Goal: Transaction & Acquisition: Purchase product/service

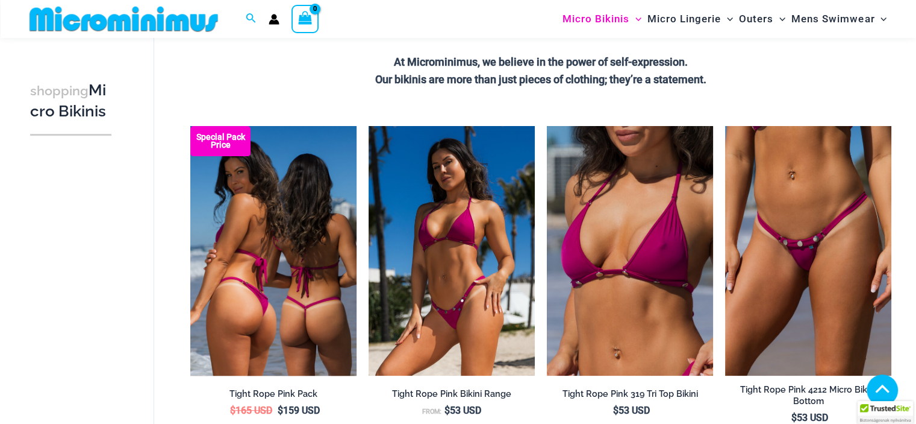
scroll to position [352, 0]
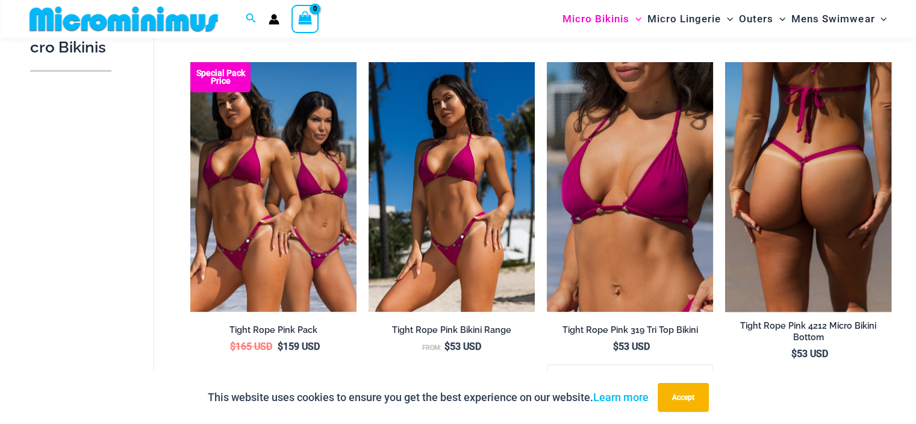
click at [807, 126] on img at bounding box center [808, 186] width 166 height 249
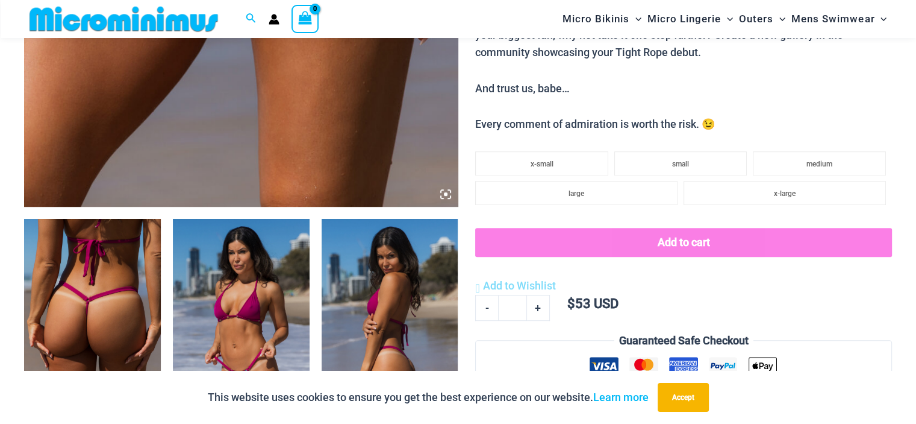
scroll to position [712, 0]
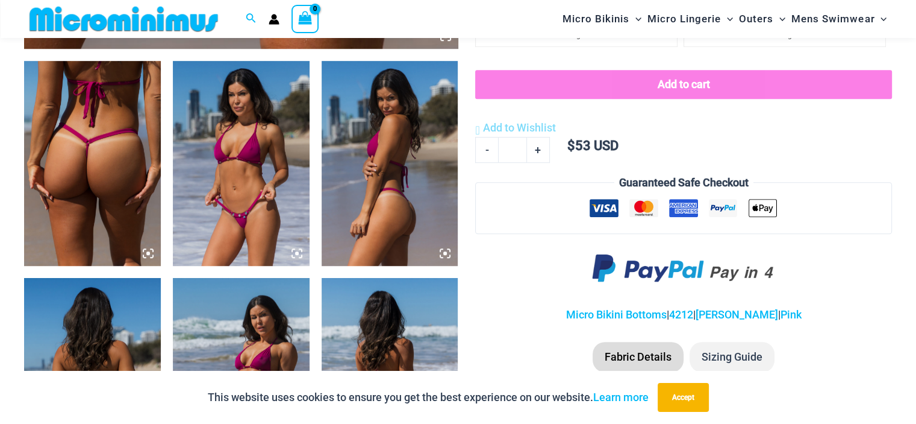
click at [254, 222] on img at bounding box center [241, 163] width 137 height 205
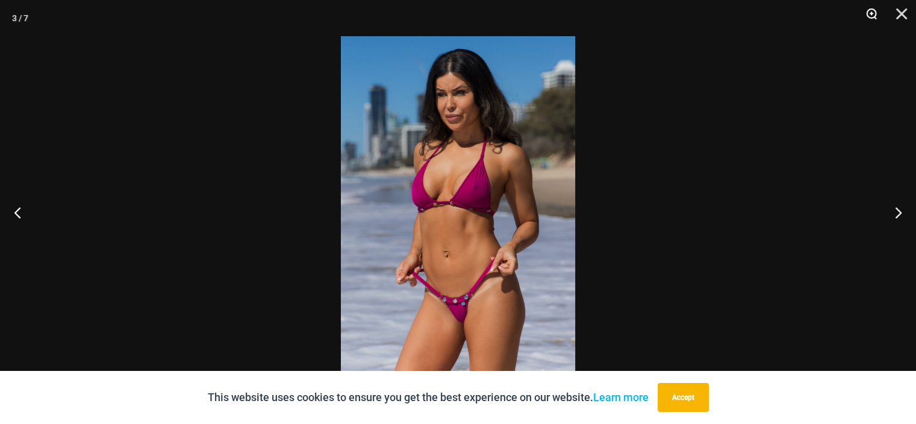
click at [869, 13] on button "Zoom" at bounding box center [868, 18] width 30 height 36
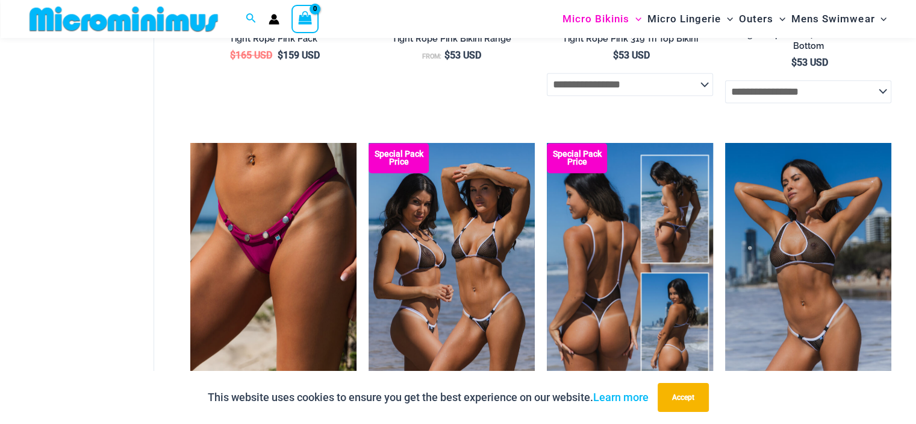
click at [609, 242] on img at bounding box center [630, 267] width 166 height 249
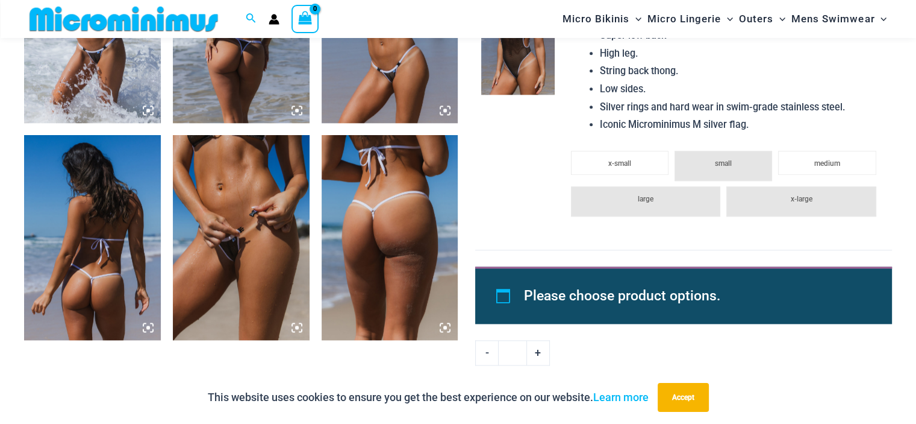
scroll to position [1492, 0]
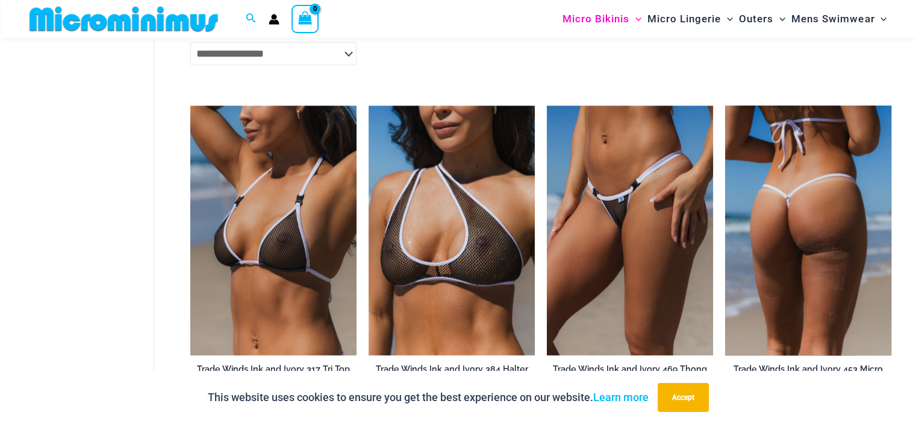
click at [828, 201] on img at bounding box center [808, 229] width 166 height 249
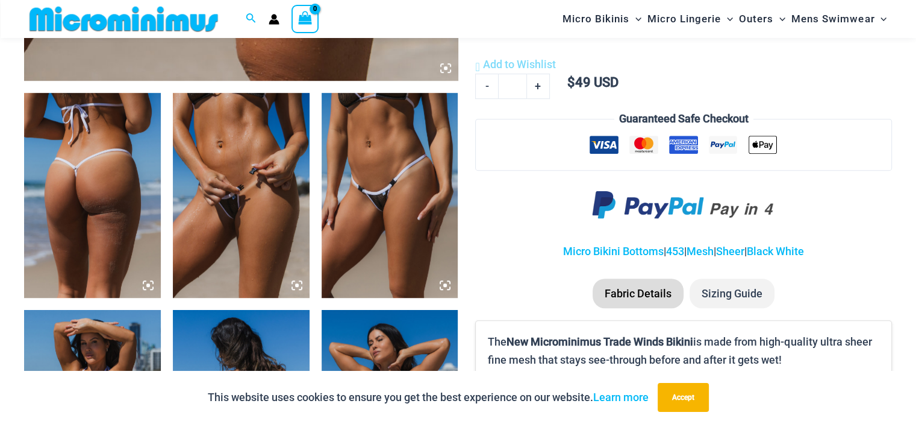
scroll to position [712, 0]
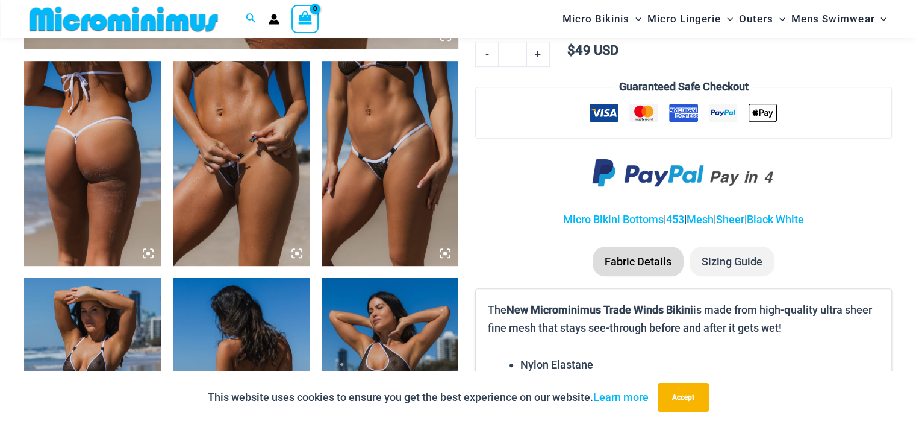
click at [229, 189] on img at bounding box center [241, 163] width 137 height 205
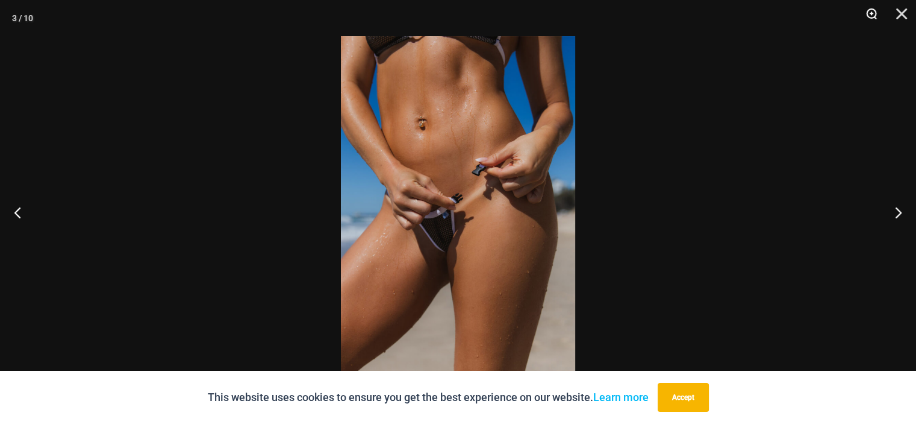
click at [875, 11] on button "Zoom" at bounding box center [868, 18] width 30 height 36
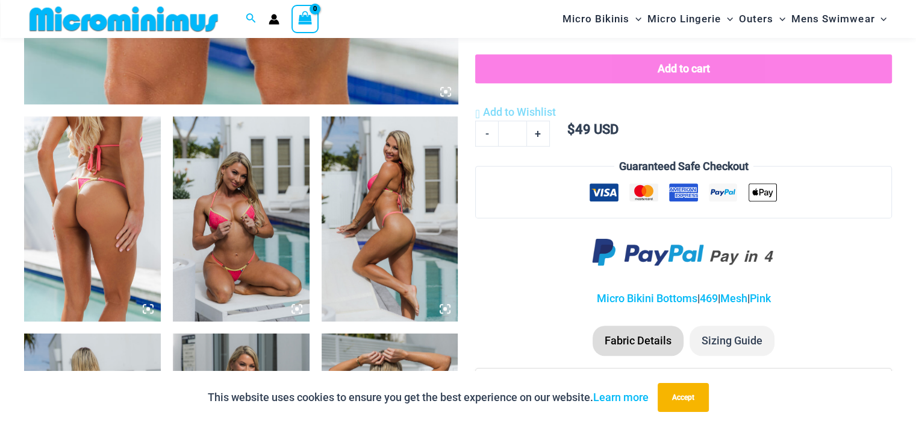
click at [238, 185] on img at bounding box center [241, 218] width 137 height 205
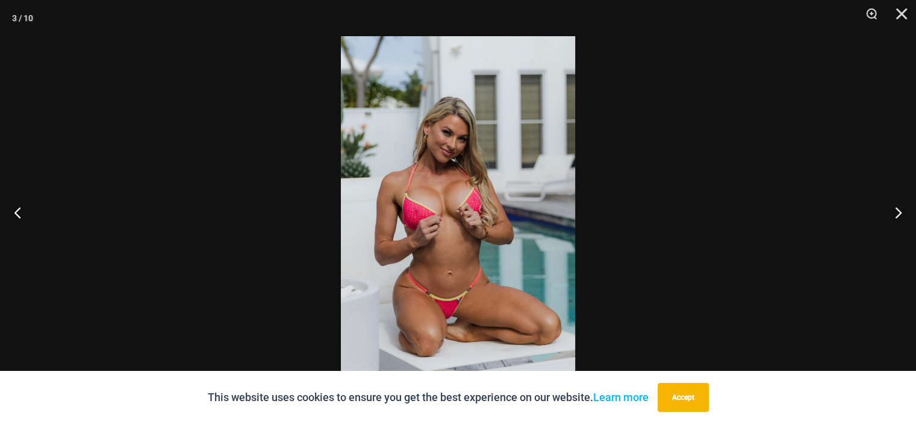
click at [474, 129] on img at bounding box center [458, 211] width 234 height 351
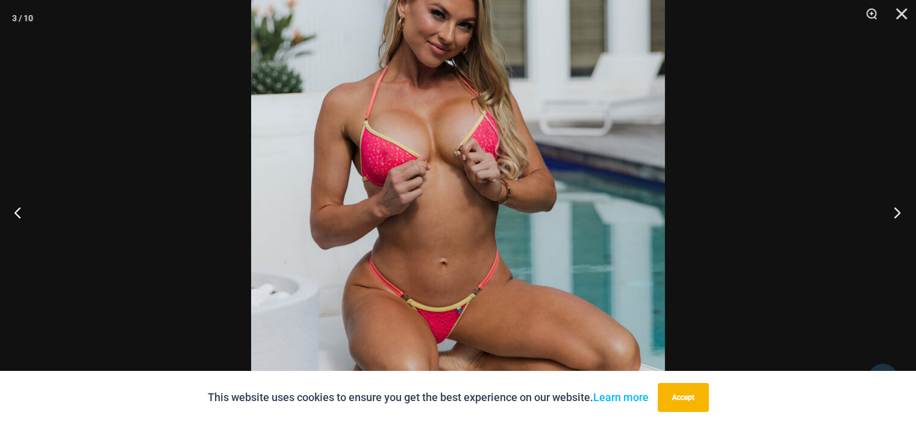
click at [898, 208] on button "Next" at bounding box center [893, 212] width 45 height 60
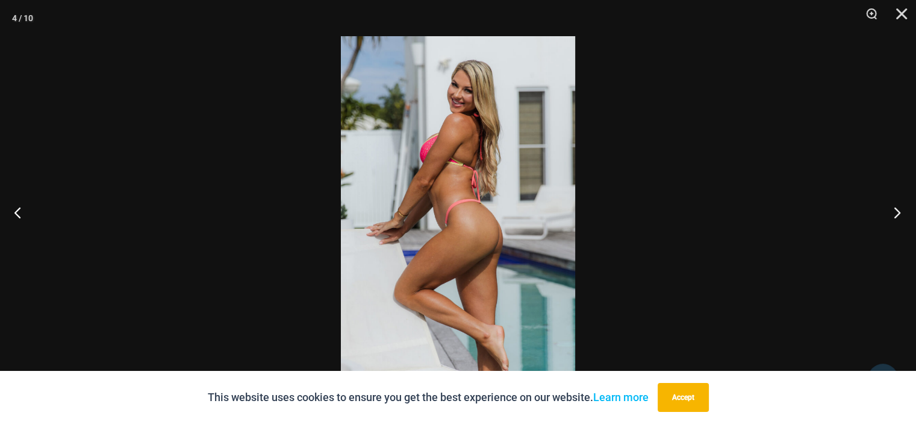
click at [898, 208] on button "Next" at bounding box center [893, 212] width 45 height 60
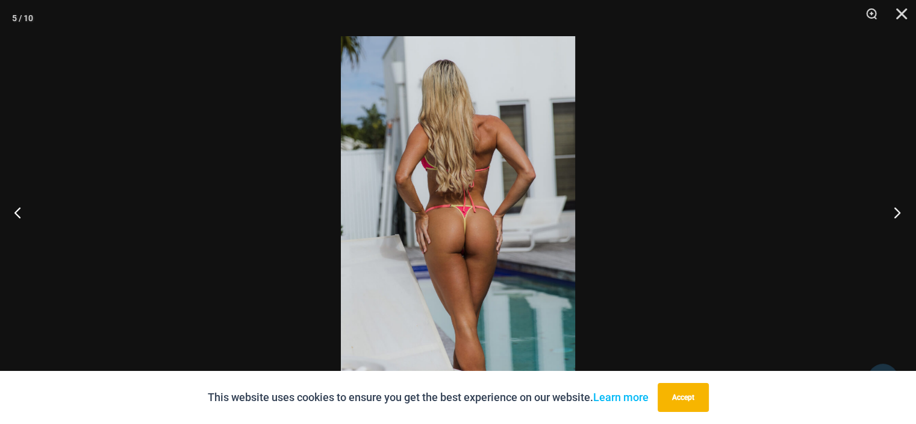
click at [898, 208] on button "Next" at bounding box center [893, 212] width 45 height 60
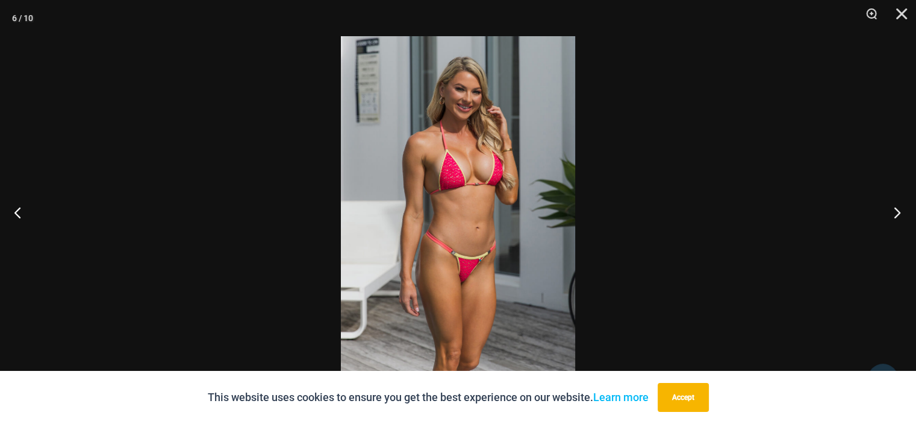
click at [898, 208] on button "Next" at bounding box center [893, 212] width 45 height 60
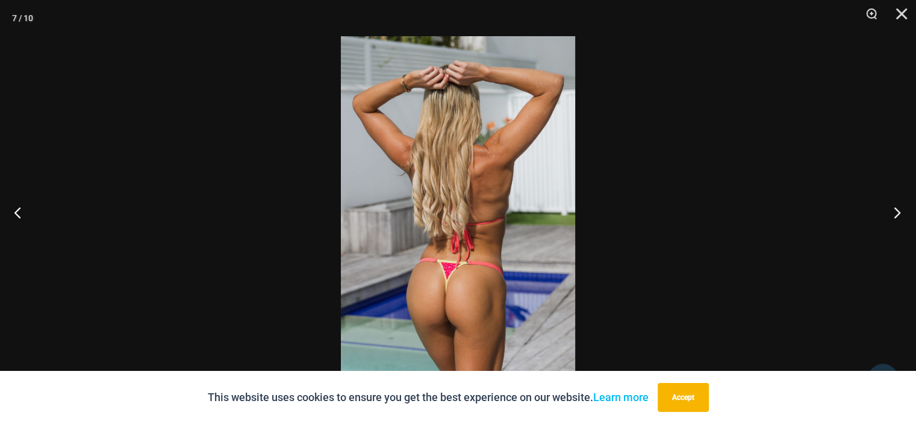
click at [898, 208] on button "Next" at bounding box center [893, 212] width 45 height 60
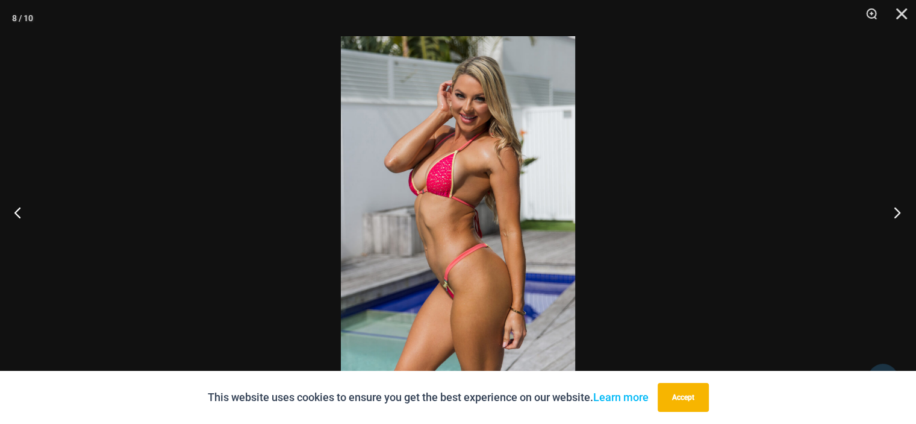
click at [898, 208] on button "Next" at bounding box center [893, 212] width 45 height 60
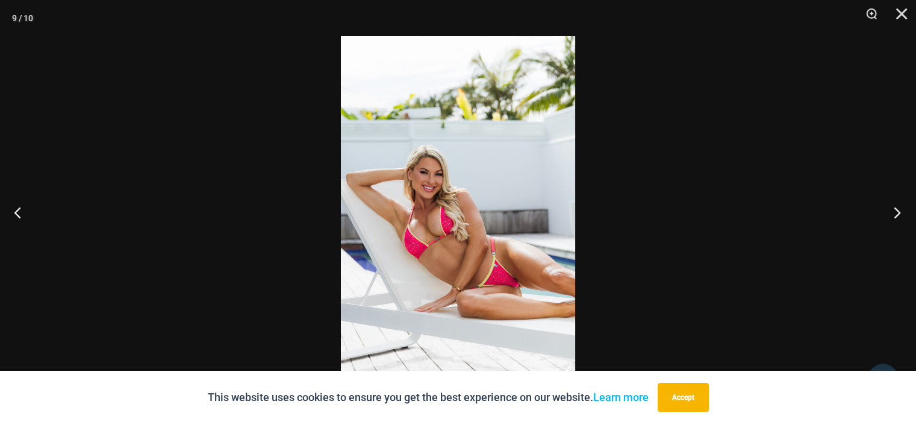
click at [898, 208] on button "Next" at bounding box center [893, 212] width 45 height 60
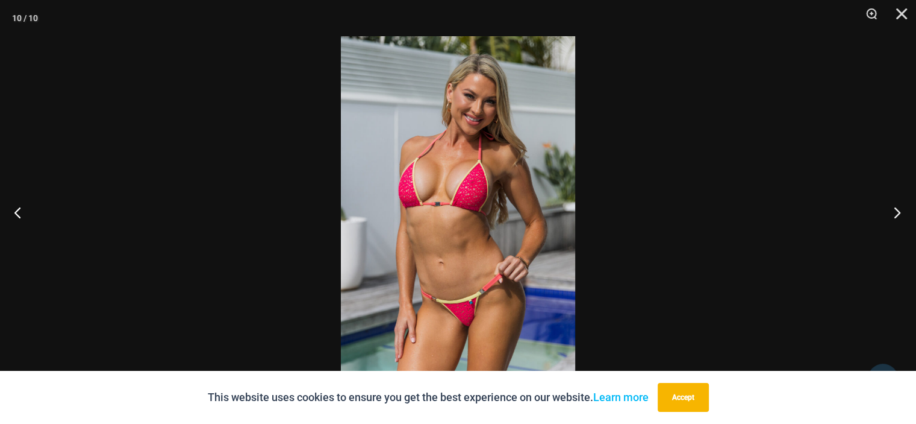
click at [898, 208] on button "Next" at bounding box center [893, 212] width 45 height 60
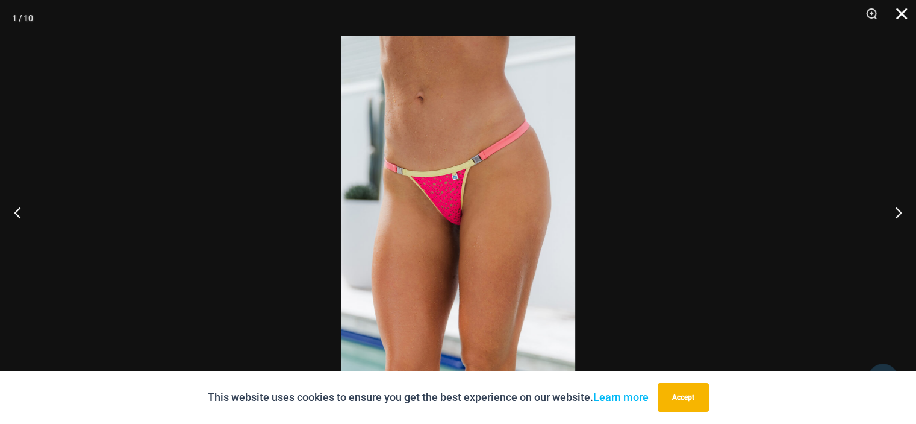
click at [908, 16] on button "Close" at bounding box center [898, 18] width 30 height 36
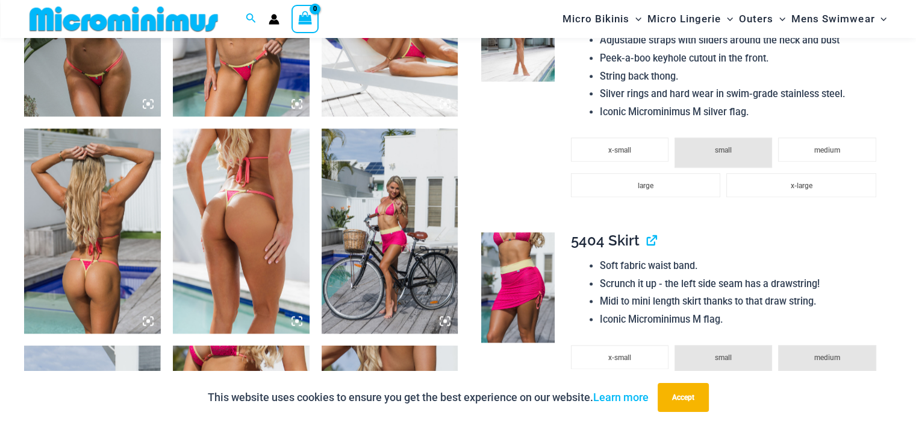
scroll to position [1548, 0]
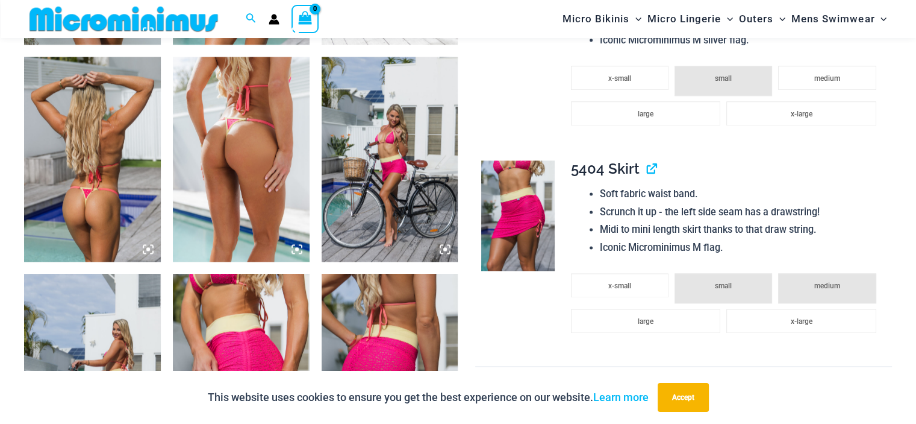
click at [252, 180] on img at bounding box center [241, 159] width 137 height 205
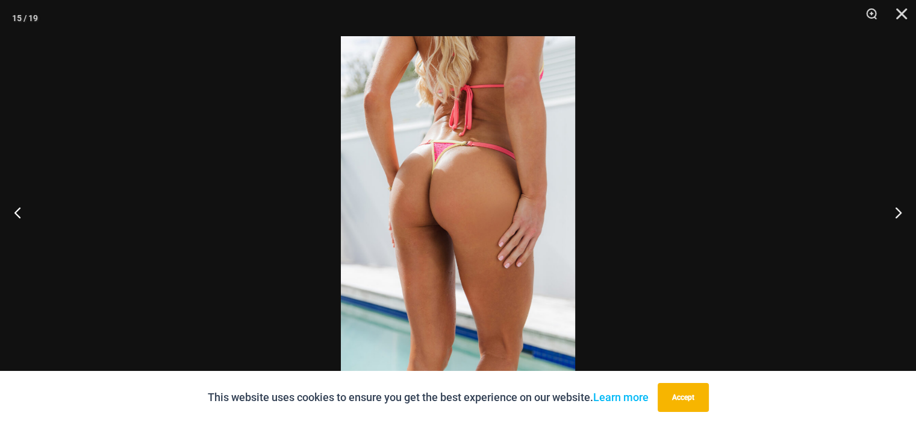
click at [465, 177] on img at bounding box center [458, 211] width 234 height 351
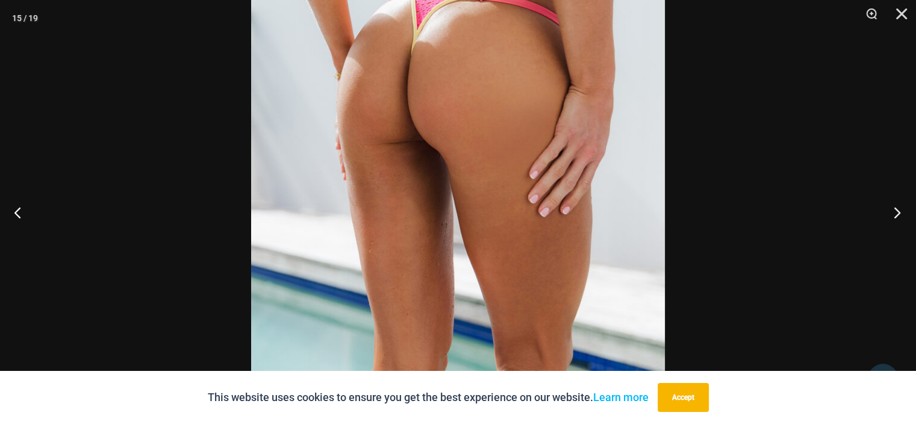
click at [899, 205] on button "Next" at bounding box center [893, 212] width 45 height 60
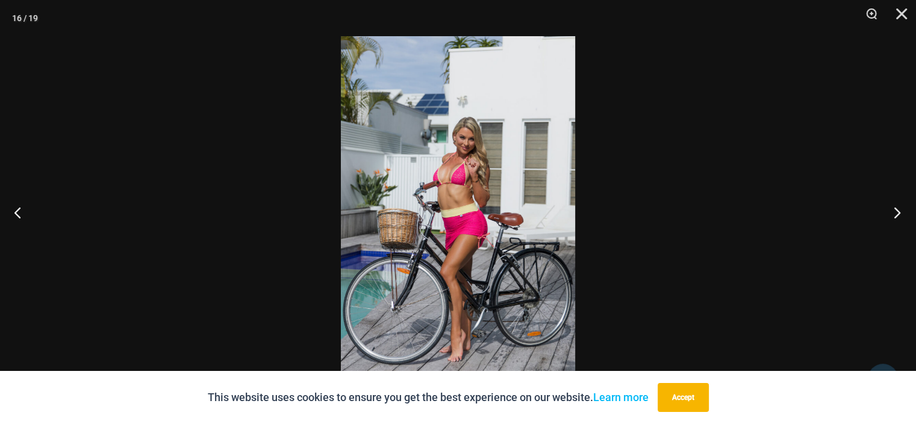
click at [899, 205] on button "Next" at bounding box center [893, 212] width 45 height 60
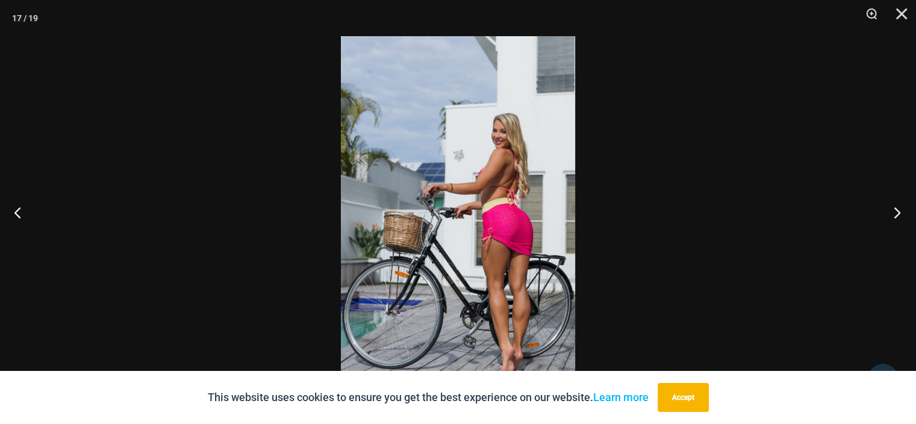
click at [900, 205] on button "Next" at bounding box center [893, 212] width 45 height 60
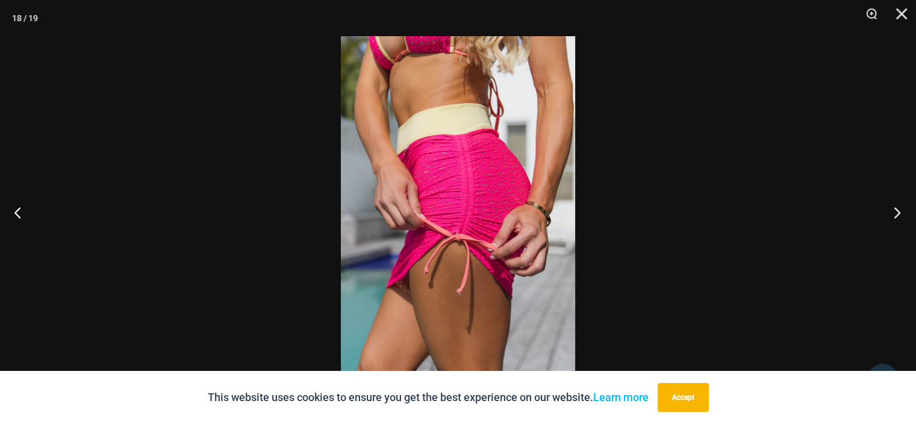
click at [900, 206] on button "Next" at bounding box center [893, 212] width 45 height 60
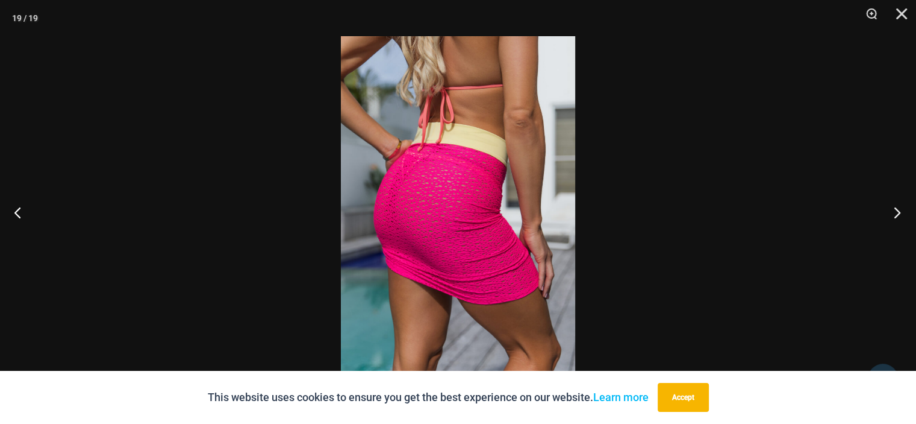
click at [901, 206] on button "Next" at bounding box center [893, 212] width 45 height 60
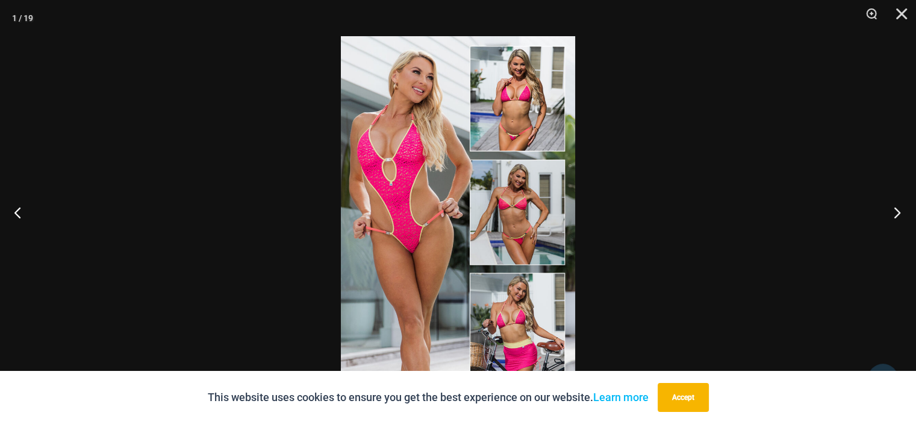
click at [901, 206] on button "Next" at bounding box center [893, 212] width 45 height 60
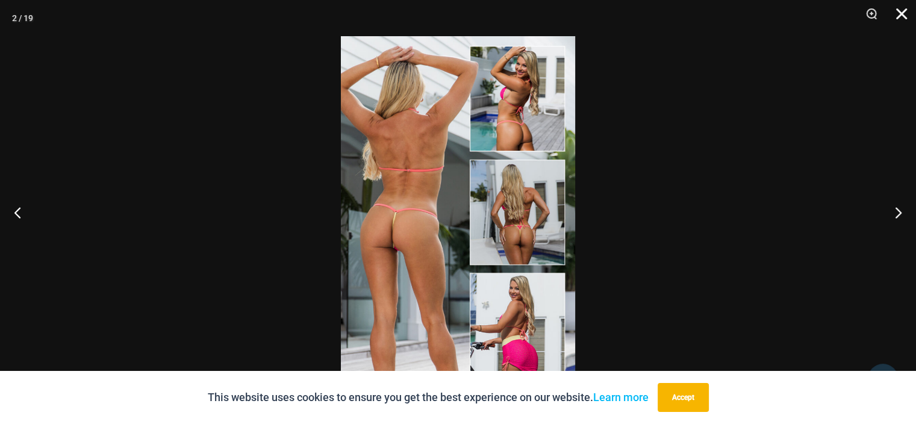
click at [904, 15] on button "Close" at bounding box center [898, 18] width 30 height 36
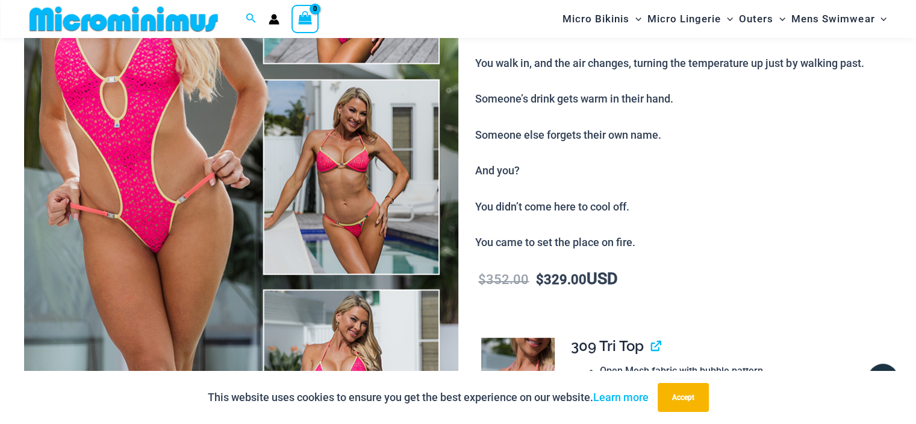
scroll to position [0, 0]
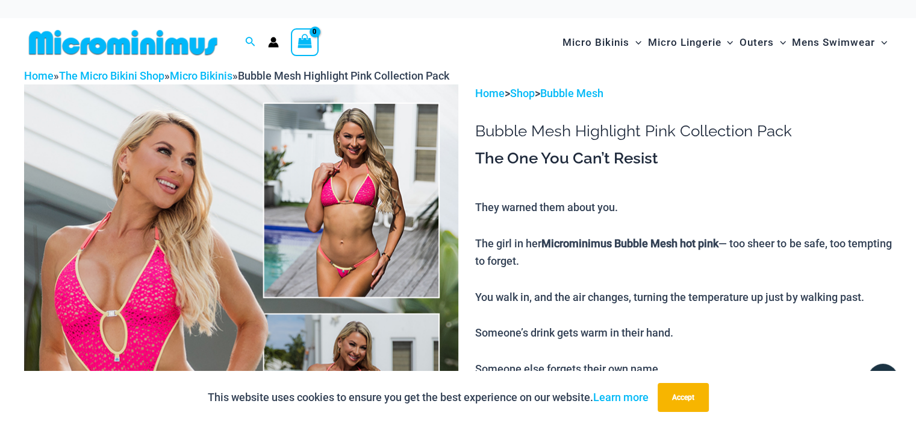
click at [186, 40] on img at bounding box center [123, 42] width 198 height 27
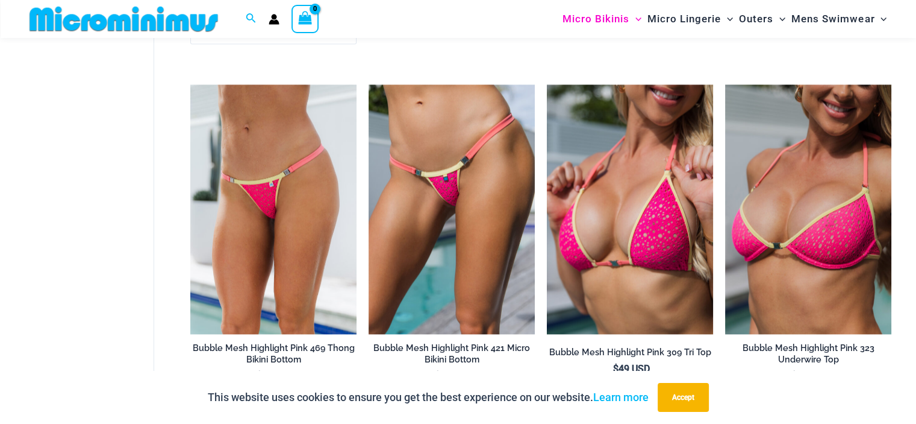
click at [81, 25] on img at bounding box center [124, 18] width 198 height 27
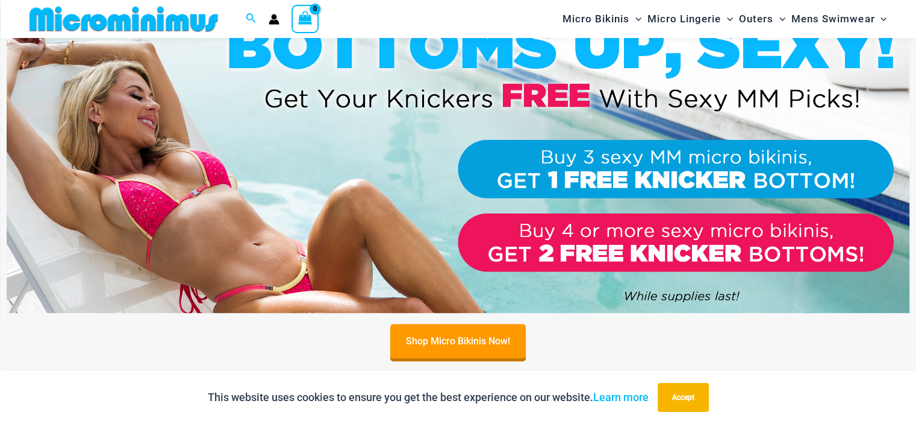
scroll to position [531, 0]
